Goal: Task Accomplishment & Management: Complete application form

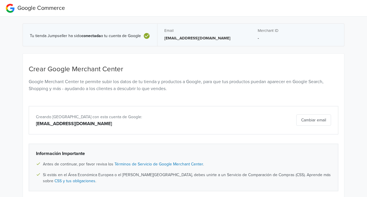
scroll to position [29, 0]
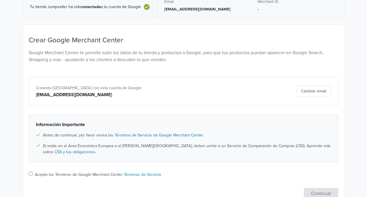
click at [315, 91] on button "Cambiar email" at bounding box center [314, 91] width 35 height 11
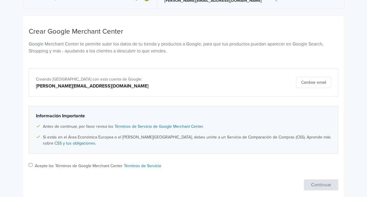
scroll to position [56, 0]
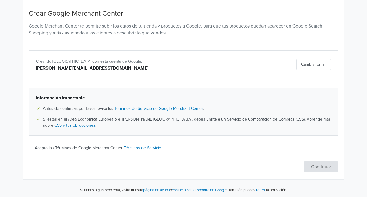
click at [318, 63] on button "Cambiar email" at bounding box center [314, 64] width 35 height 11
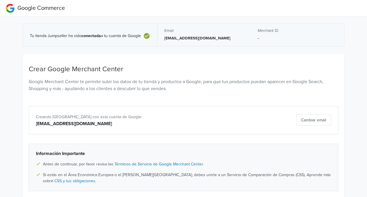
drag, startPoint x: 0, startPoint y: 0, endPoint x: 145, endPoint y: 116, distance: 185.8
click at [141, 118] on div "Creando [GEOGRAPHIC_DATA] con esta cuenta de Google:" at bounding box center [133, 116] width 194 height 7
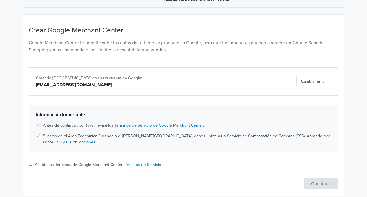
scroll to position [56, 0]
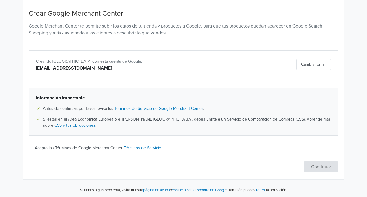
click at [42, 148] on label "Acepto los Términos de Google Merchant Center Términos de Servicio" at bounding box center [98, 148] width 127 height 6
click at [33, 148] on input "Acepto los Términos de Google Merchant Center Términos de Servicio" at bounding box center [31, 147] width 4 height 4
checkbox input "true"
click at [335, 165] on button "Continuar" at bounding box center [321, 167] width 35 height 11
click at [33, 147] on div "Acepto los Términos de Google Merchant Center Términos de Servicio" at bounding box center [184, 148] width 310 height 7
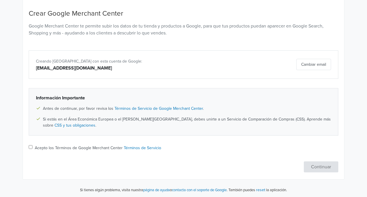
click at [32, 146] on input "Acepto los Términos de Google Merchant Center Términos de Servicio" at bounding box center [31, 147] width 4 height 4
checkbox input "true"
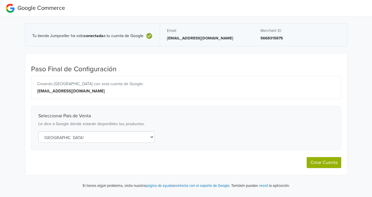
select select "ar"
click at [145, 138] on select "Selecciona un país Algeria Angola Argentina Australia Austria Bahrain Banglades…" at bounding box center [96, 137] width 116 height 12
click at [313, 160] on button "Crear Cuenta" at bounding box center [324, 162] width 35 height 11
select select "ar"
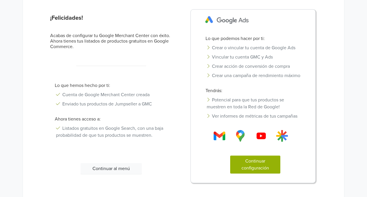
scroll to position [51, 0]
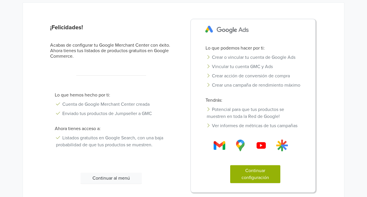
click at [263, 174] on button "Continuar configuración" at bounding box center [255, 174] width 50 height 18
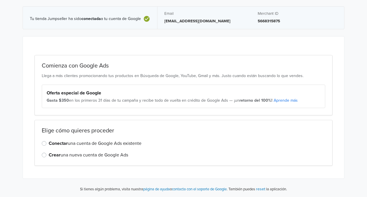
scroll to position [16, 0]
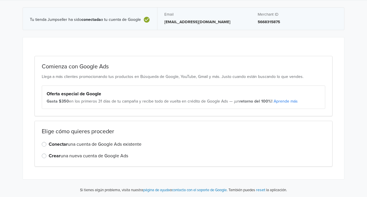
click at [65, 155] on label "Crear una nueva cuenta de Google Ads" at bounding box center [89, 156] width 80 height 7
click at [0, 0] on input "Crear una nueva cuenta de Google Ads" at bounding box center [0, 0] width 0 height 0
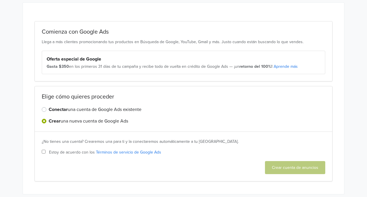
click at [53, 149] on span "Estoy de acuerdo con los Términos de servicio de Google Ads" at bounding box center [105, 152] width 112 height 6
click at [46, 150] on input "Estoy de acuerdo con los Términos de servicio de Google Ads" at bounding box center [44, 152] width 4 height 4
checkbox input "true"
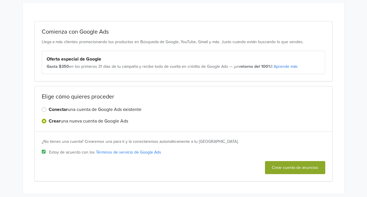
click at [311, 168] on button "Crear cuenta de anuncios" at bounding box center [295, 167] width 60 height 13
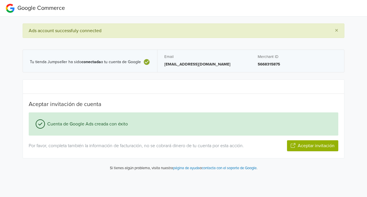
scroll to position [0, 0]
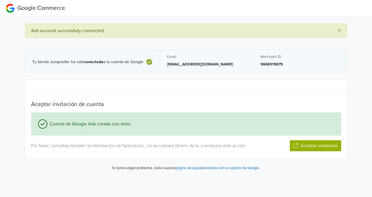
click at [316, 149] on button "Aceptar invitación" at bounding box center [315, 145] width 51 height 11
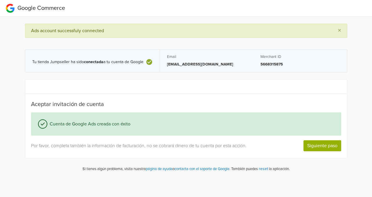
click at [312, 148] on button "Siguiente paso" at bounding box center [322, 145] width 38 height 11
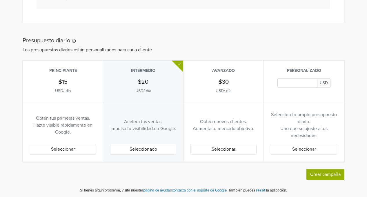
scroll to position [302, 0]
